Goal: Browse casually: Explore the website without a specific task or goal

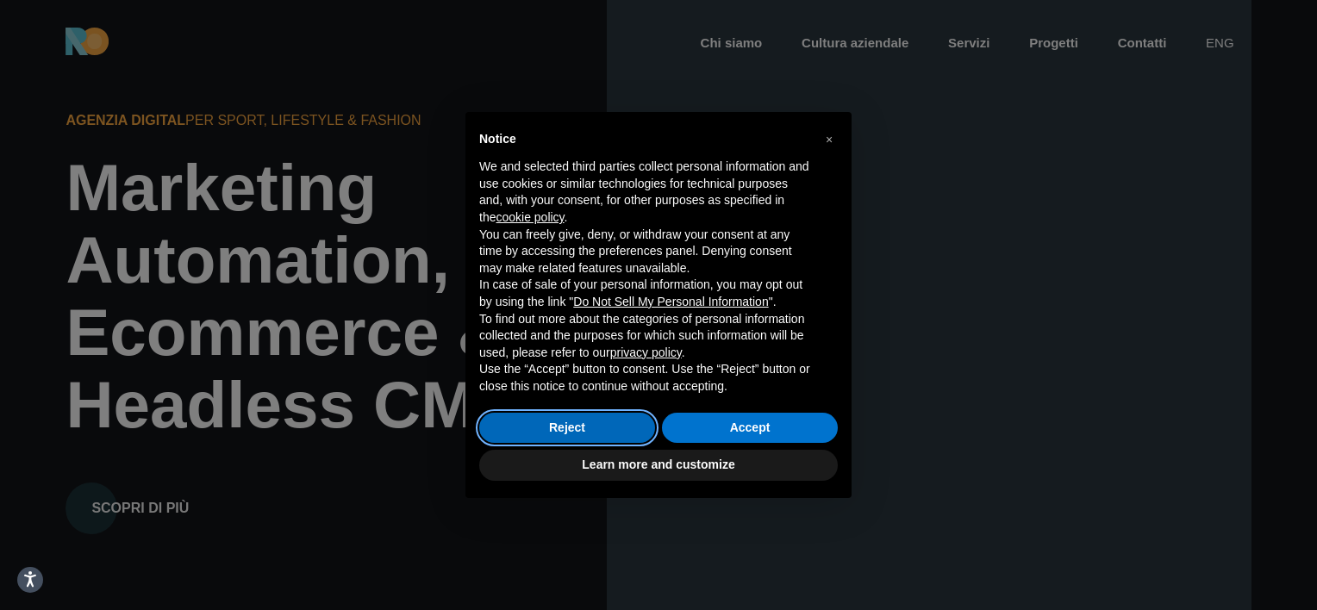
click at [606, 427] on button "Reject" at bounding box center [567, 428] width 176 height 31
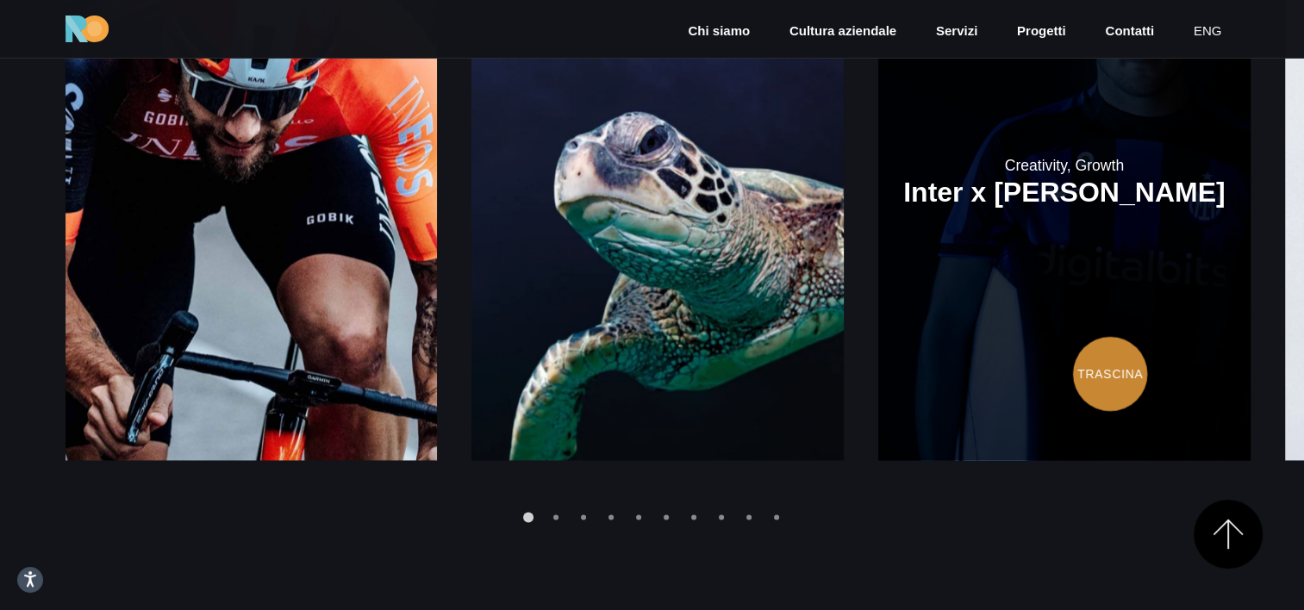
scroll to position [2578, 0]
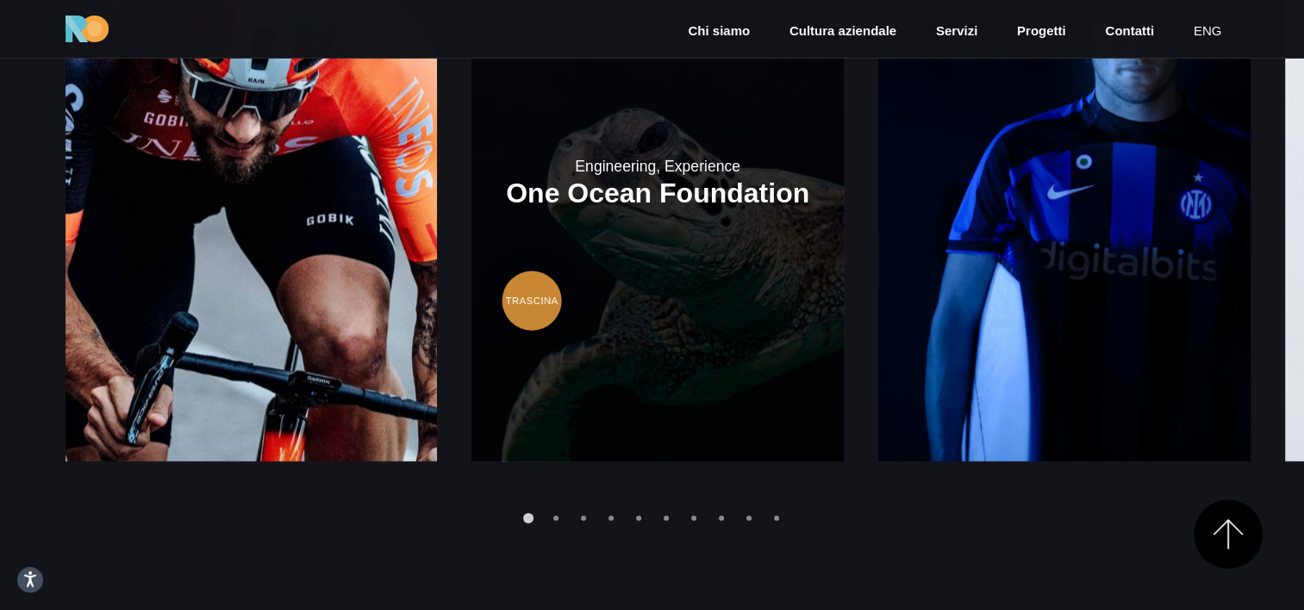
drag, startPoint x: 884, startPoint y: 365, endPoint x: 533, endPoint y: 303, distance: 357.2
click at [555, 527] on div at bounding box center [653, 494] width 1174 height 66
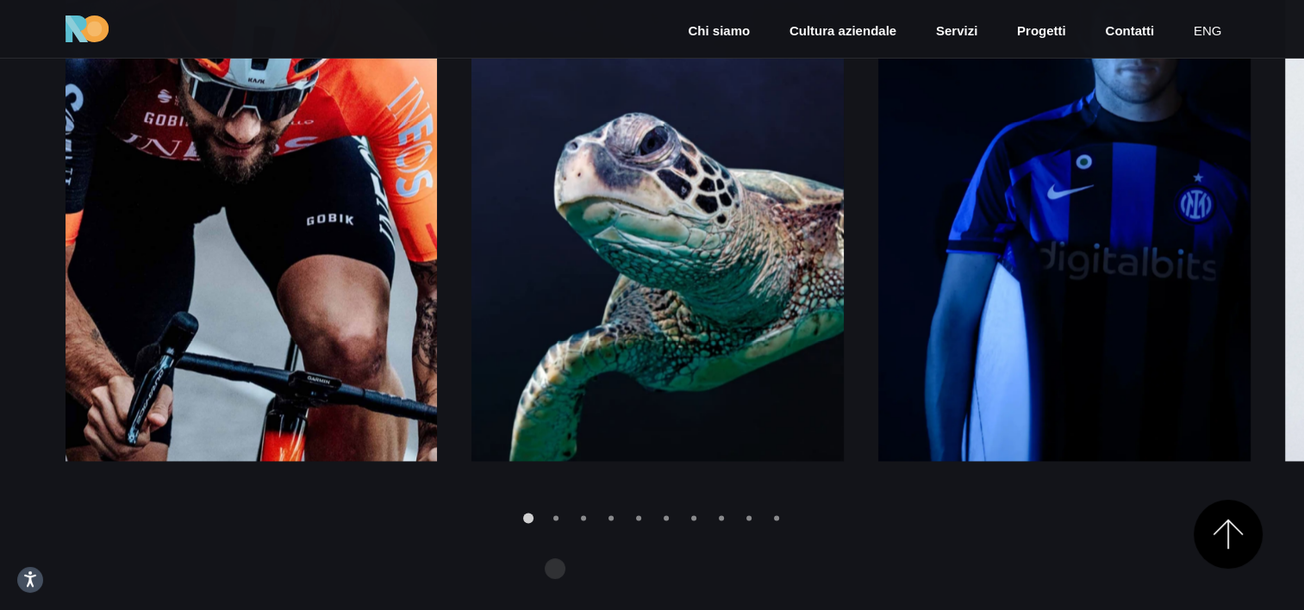
click at [555, 527] on div at bounding box center [653, 494] width 1174 height 66
click at [555, 521] on div "Go to slide 2" at bounding box center [555, 517] width 5 height 5
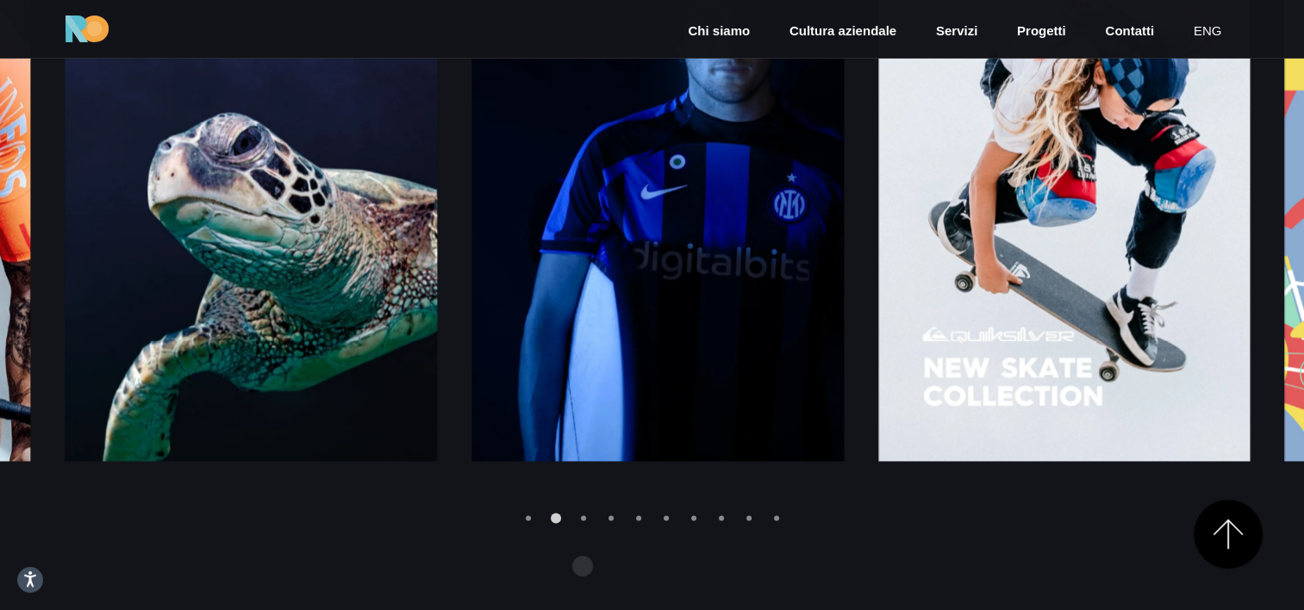
click at [583, 521] on div "Go to slide 3" at bounding box center [583, 517] width 5 height 5
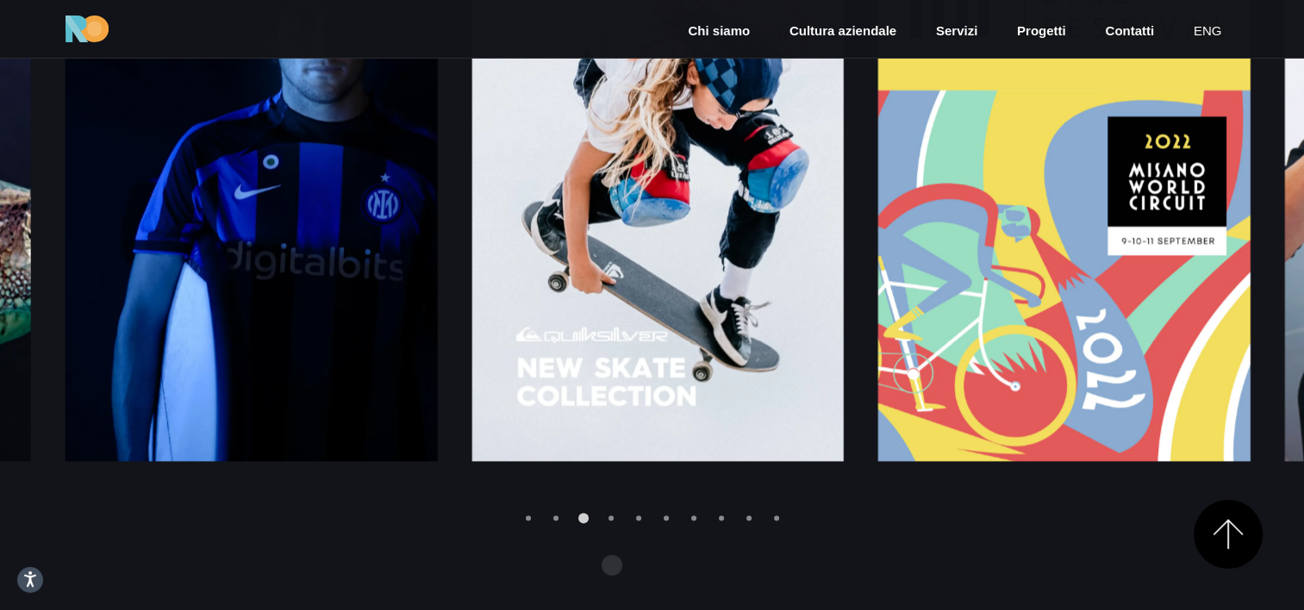
click at [612, 521] on div "Go to slide 4" at bounding box center [610, 517] width 5 height 5
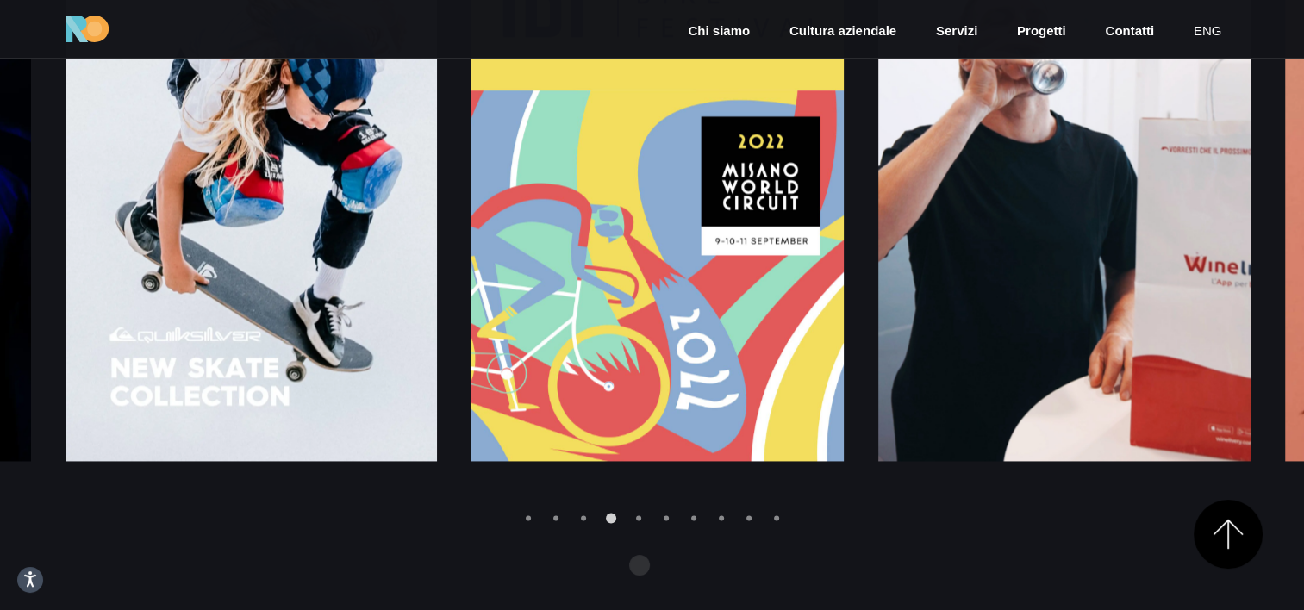
click at [640, 521] on div "Go to slide 5" at bounding box center [638, 517] width 5 height 5
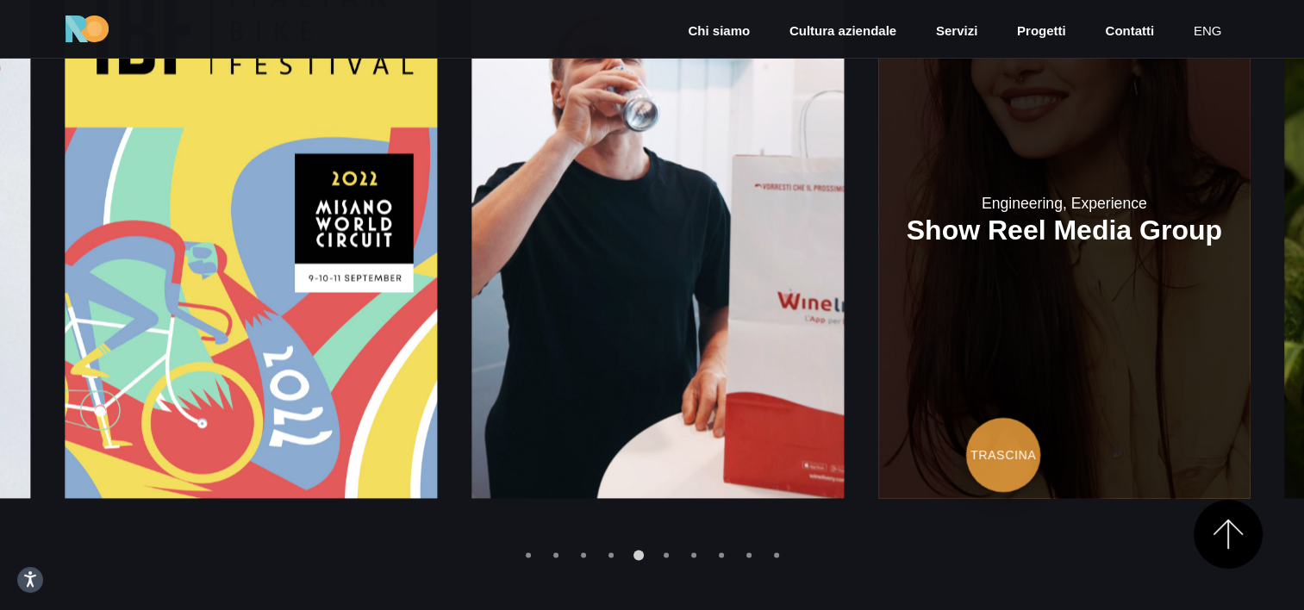
scroll to position [2541, 0]
click at [1003, 455] on link at bounding box center [1064, 220] width 372 height 558
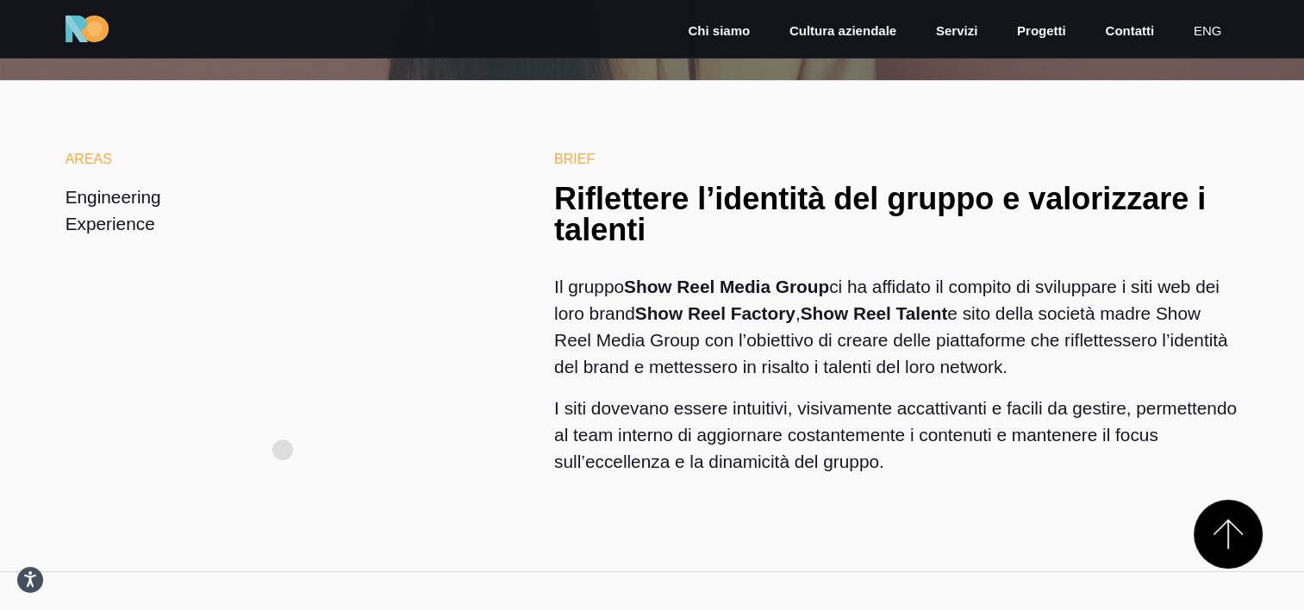
scroll to position [506, 0]
drag, startPoint x: 810, startPoint y: 312, endPoint x: 941, endPoint y: 321, distance: 131.3
